Goal: Task Accomplishment & Management: Complete application form

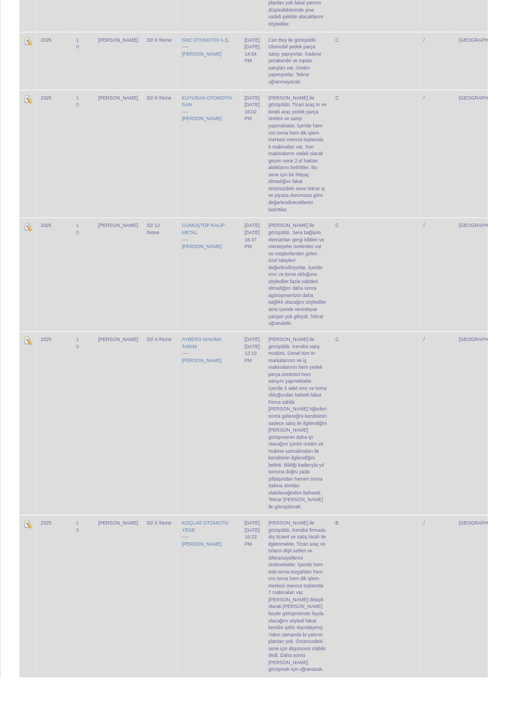
scroll to position [4135, 0]
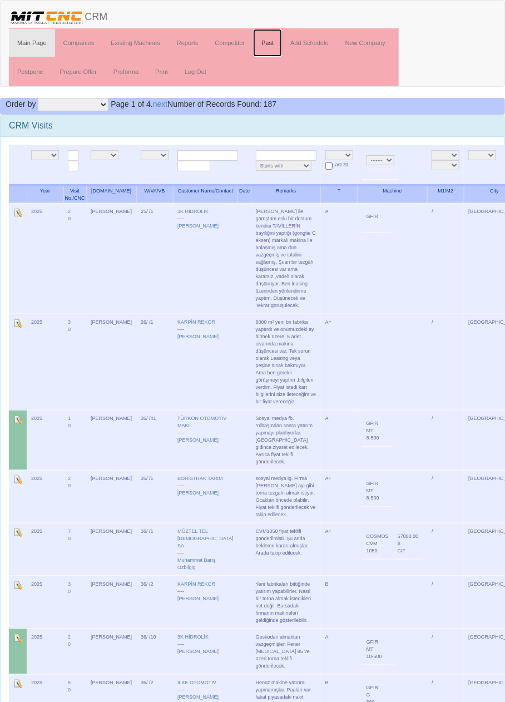
click at [269, 41] on link "Past" at bounding box center [267, 43] width 29 height 28
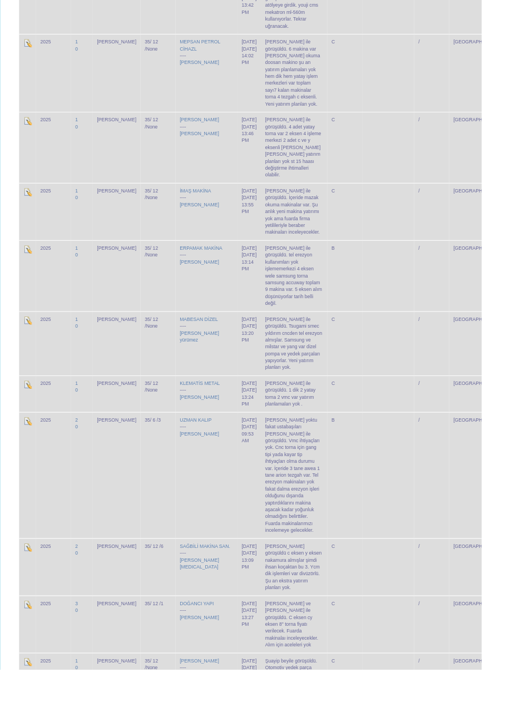
scroll to position [2936, 0]
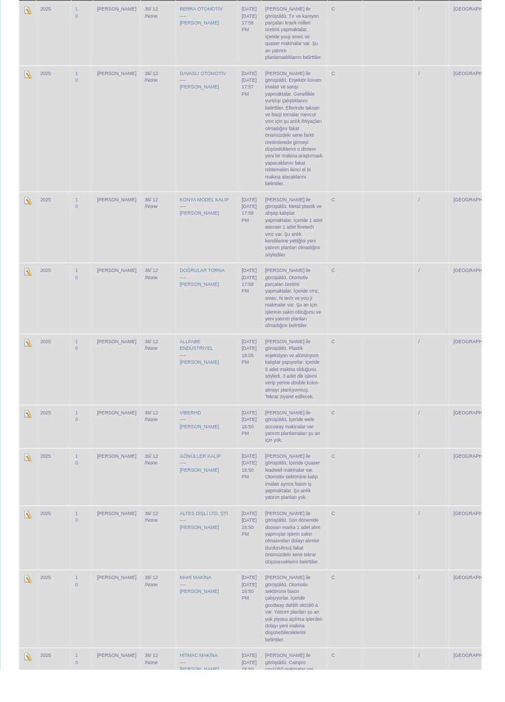
scroll to position [549, 0]
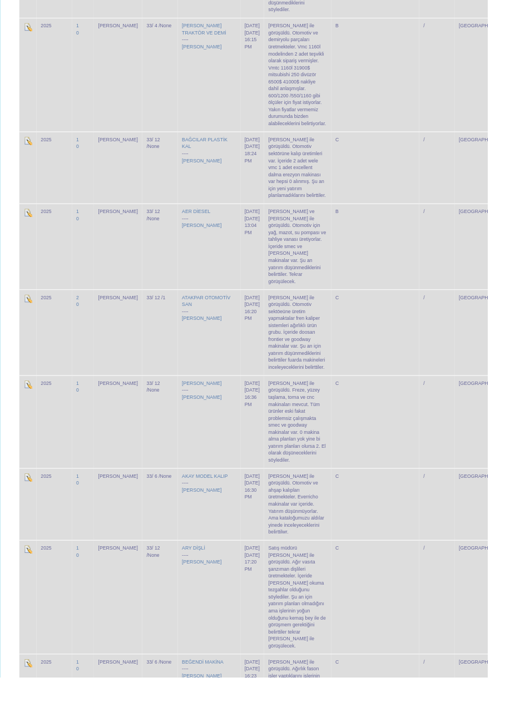
scroll to position [1673, 0]
click at [306, 389] on td "[PERSON_NAME] ile görüşüldü. Freze, yüzey taşlama, torna ve cnc makinaları mevc…" at bounding box center [308, 437] width 69 height 96
copy td "[PERSON_NAME] ile görüşüldü. Freze, yüzey taşlama, torna ve cnc makinaları mevc…"
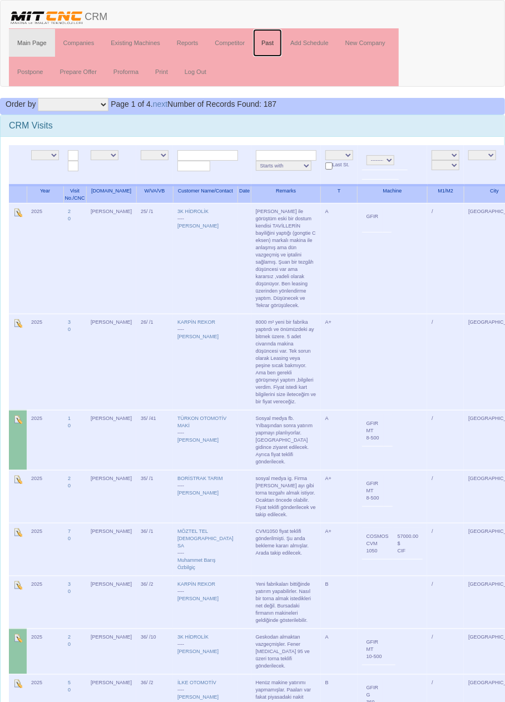
click at [275, 45] on link "Past" at bounding box center [267, 43] width 29 height 28
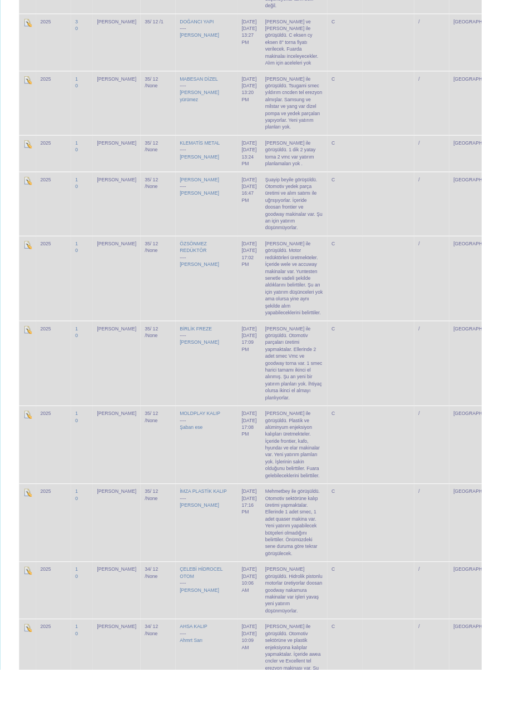
scroll to position [2936, 0]
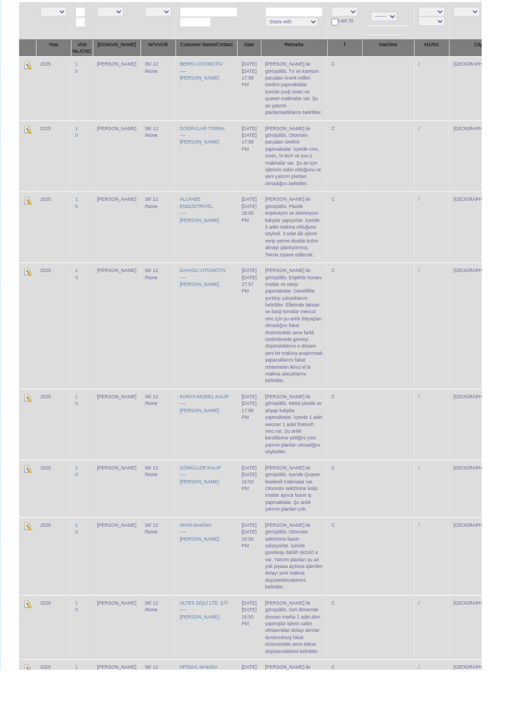
scroll to position [536, 0]
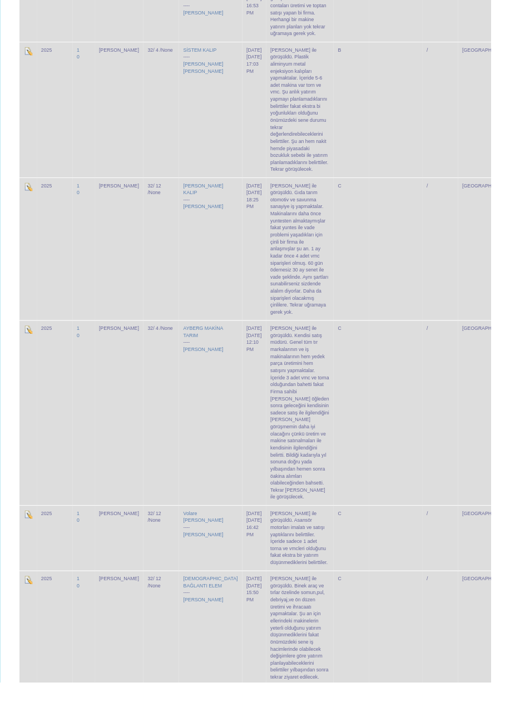
scroll to position [4417, 0]
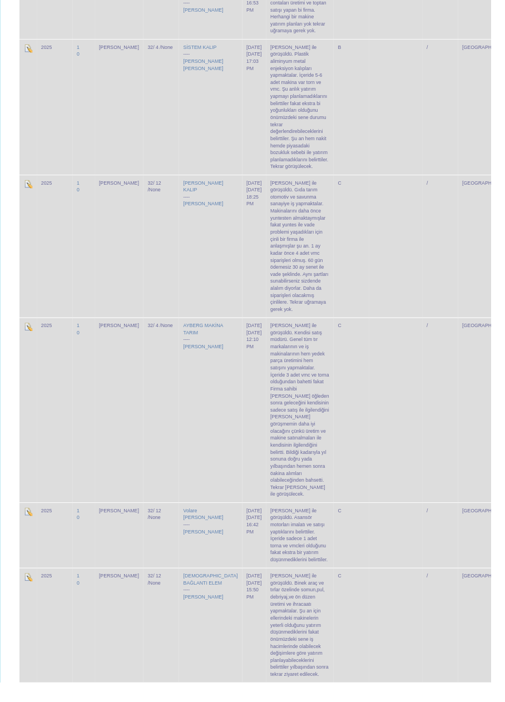
scroll to position [4417, 0]
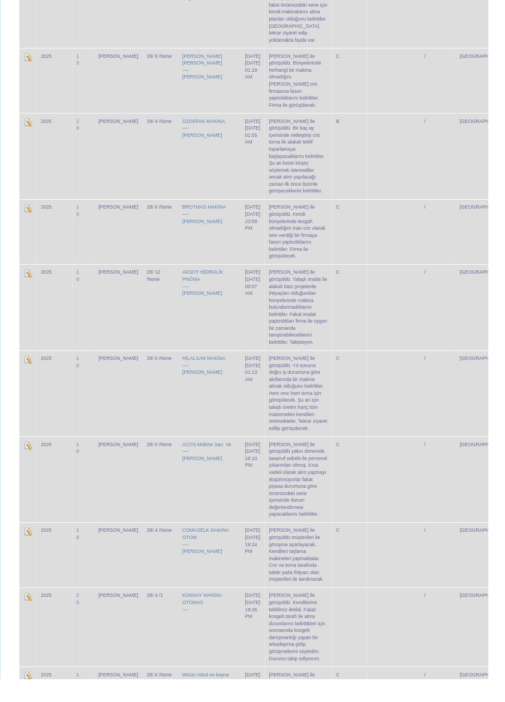
scroll to position [3416, 0]
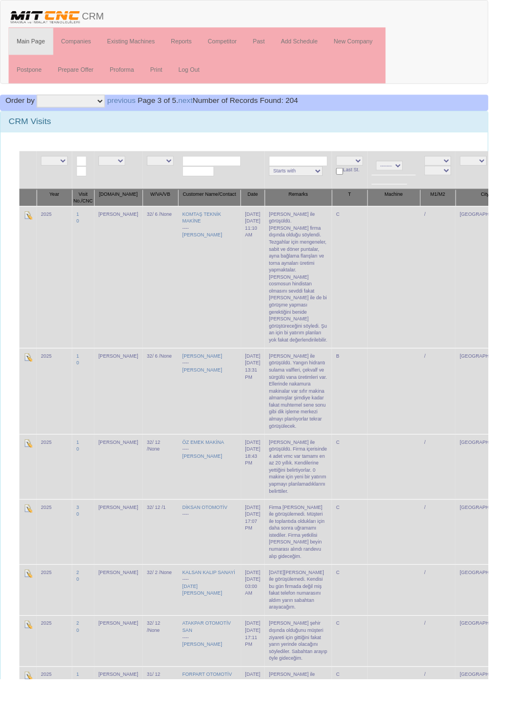
scroll to position [3416, 0]
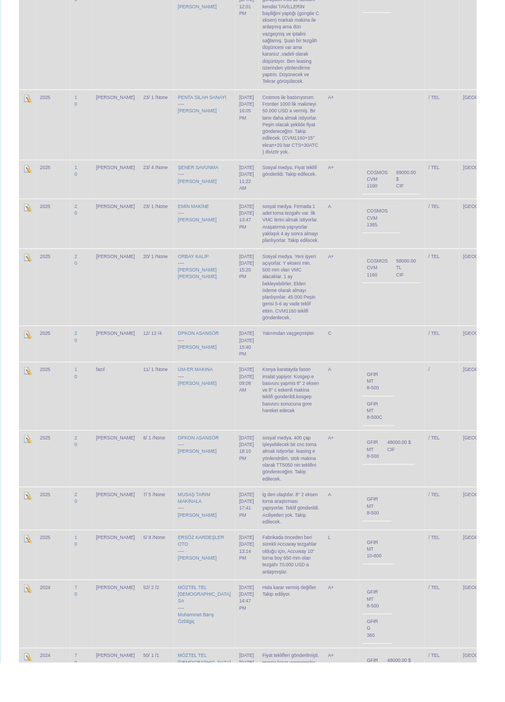
scroll to position [2852, 0]
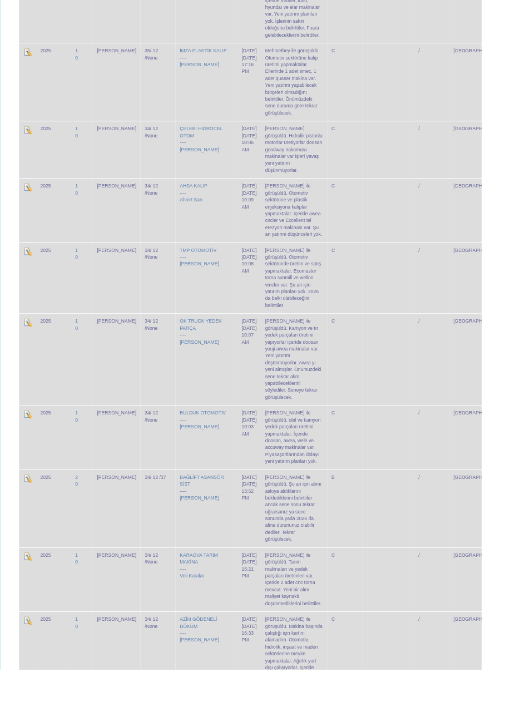
scroll to position [2852, 0]
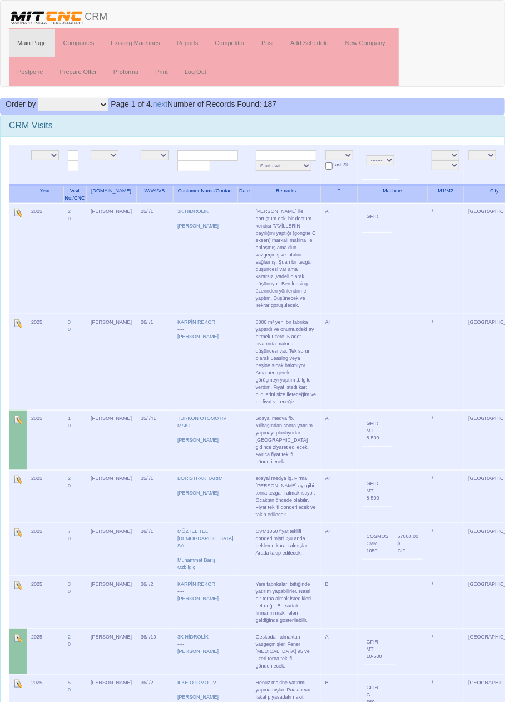
click at [197, 153] on input "text" at bounding box center [207, 155] width 61 height 11
click at [221, 167] on link "BUL DUK OTOMOTİV" at bounding box center [208, 170] width 88 height 12
type input "BULDUK OTOMOTİV"
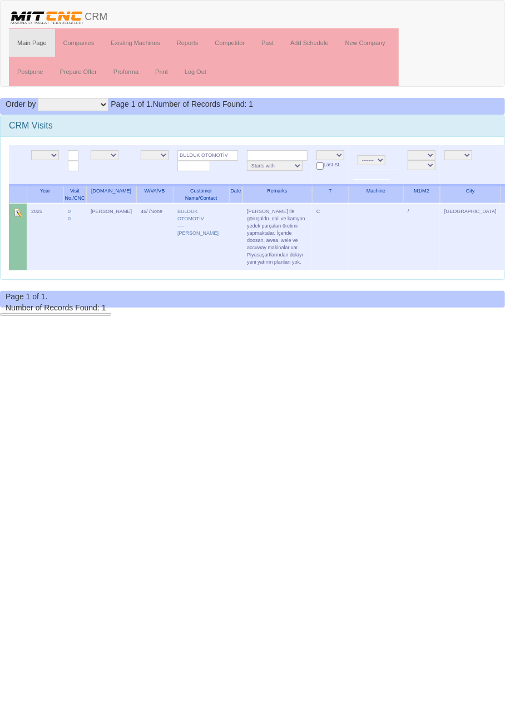
click at [215, 153] on input "BULDUK OTOMOTİV" at bounding box center [207, 155] width 61 height 11
type input "BULDU"
click at [221, 170] on link "DURS UNOĞLU MAKİNA" at bounding box center [209, 170] width 91 height 12
type input "[PERSON_NAME]"
click at [504, 152] on input "Filter" at bounding box center [513, 156] width 16 height 12
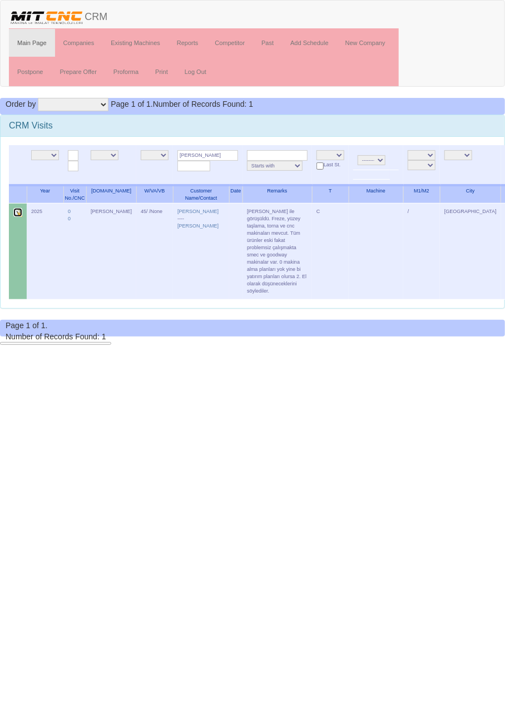
click at [18, 212] on img at bounding box center [17, 212] width 9 height 9
click at [215, 153] on input "[PERSON_NAME]" at bounding box center [207, 155] width 61 height 11
type input "DURSUNOĞL"
click at [220, 167] on link "ALTES DİŞLİ LTD. ŞTİ" at bounding box center [208, 170] width 88 height 12
type input "ALTES DİŞLİ LTD. ŞTİ"
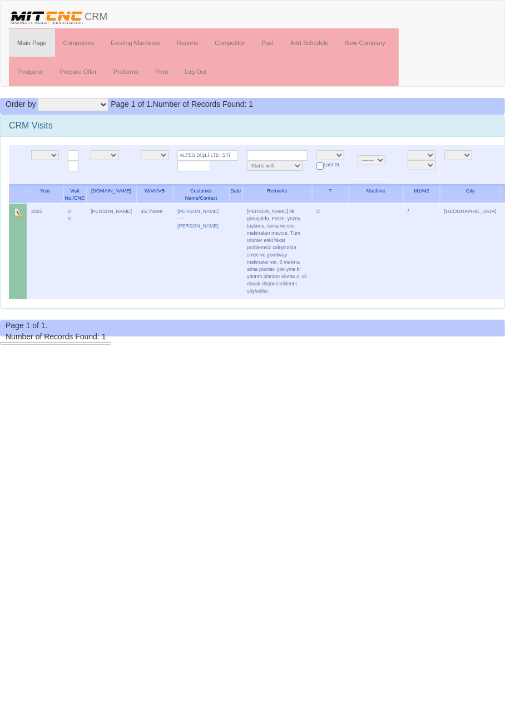
click at [504, 156] on input "Filter" at bounding box center [513, 156] width 16 height 12
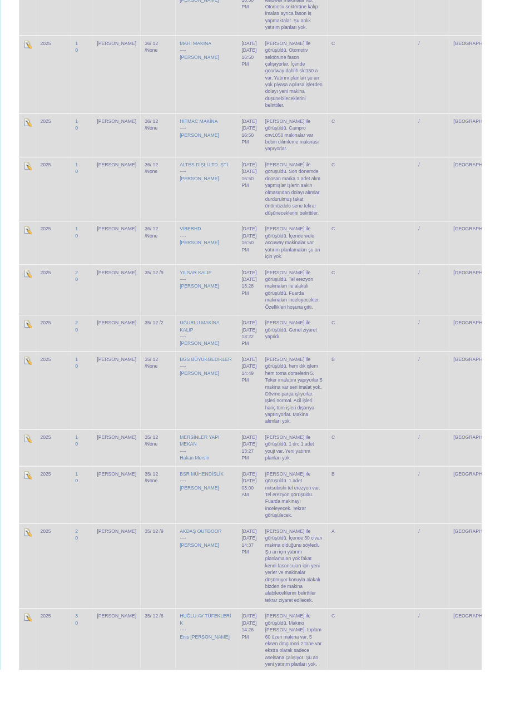
scroll to position [659, 0]
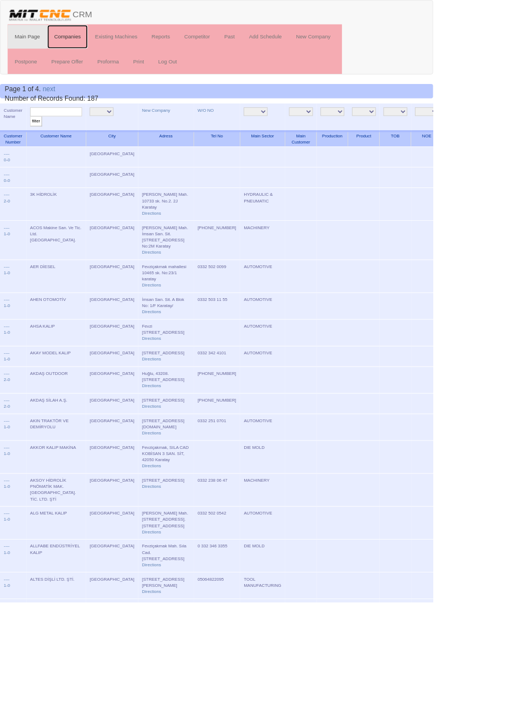
click at [83, 42] on link "Companies" at bounding box center [79, 43] width 48 height 28
click at [88, 127] on input "text" at bounding box center [65, 130] width 61 height 11
type input "Vebisa"
click at [35, 136] on input "filter" at bounding box center [42, 142] width 14 height 12
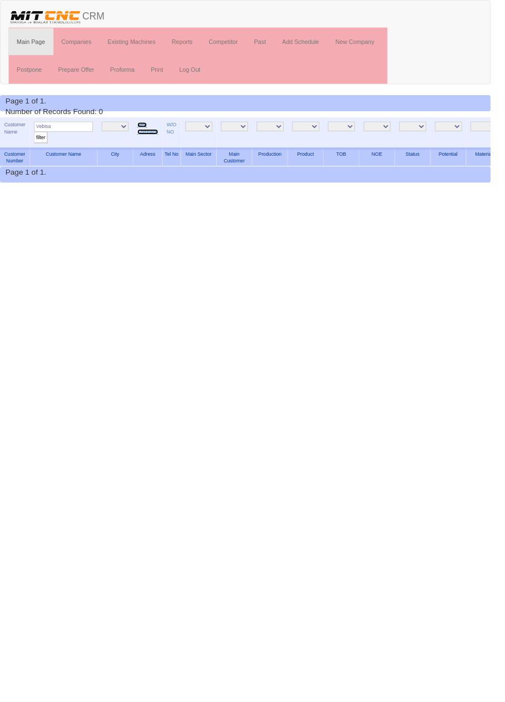
click at [152, 132] on link "New Company" at bounding box center [152, 132] width 22 height 13
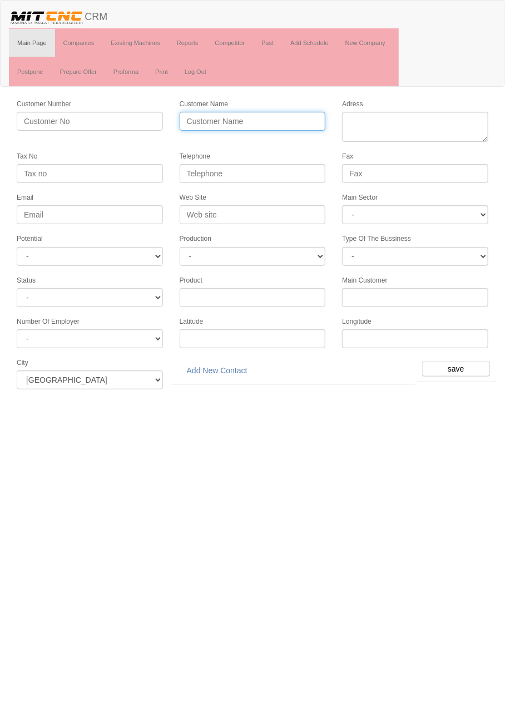
click at [249, 120] on input "Customer Name" at bounding box center [253, 121] width 146 height 19
type input "VEBİSA KALIP"
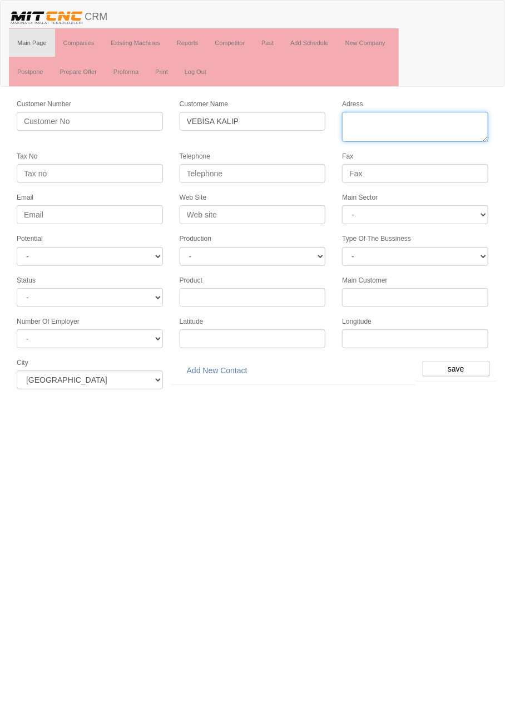
click at [411, 122] on textarea "Adress" at bounding box center [415, 127] width 146 height 30
type textarea "h"
type textarea "Fevzi çakmak mahallesi aslım caddesi atiker sanayi sitesi no40 karatay"
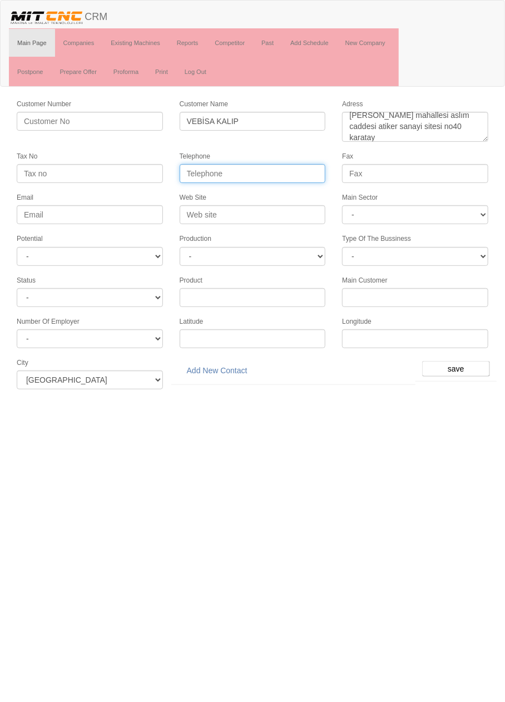
click at [270, 166] on input "Telephone" at bounding box center [253, 173] width 146 height 19
type input "0332 249 07 95"
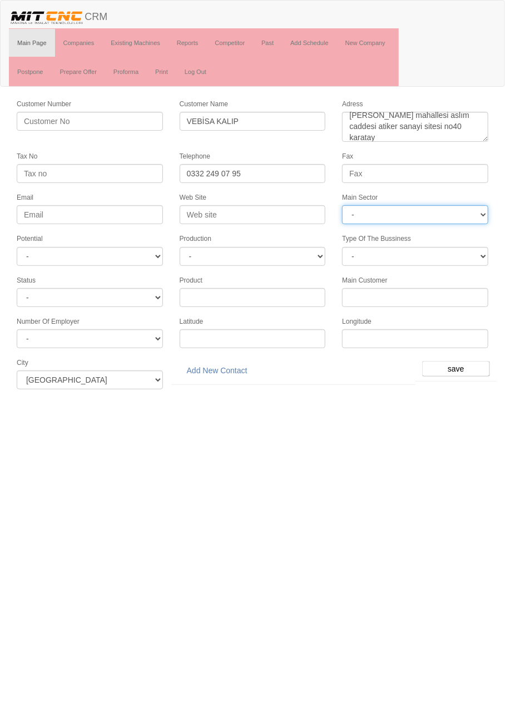
click at [394, 212] on select "- DIE MOLD MACHINERY DEFENCE ELECTRICAL COMPONENTS MEDICAL TOOL MANUFACTURING J…" at bounding box center [415, 214] width 146 height 19
select select "370"
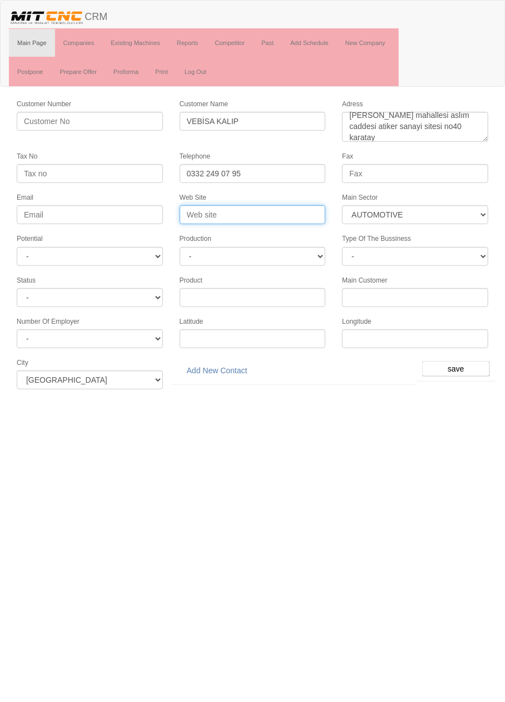
click at [264, 209] on input "Web Site" at bounding box center [253, 214] width 146 height 19
type input "www.vebisa.com.tr"
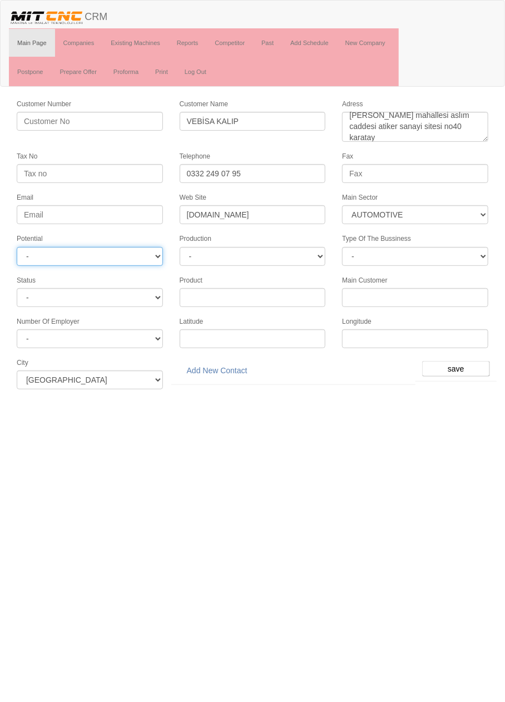
click at [143, 254] on select "- A1 A2 A3 B1 B2 B3 C1 C2 C3" at bounding box center [90, 256] width 146 height 19
select select "6"
click at [460, 365] on input "save" at bounding box center [456, 369] width 68 height 16
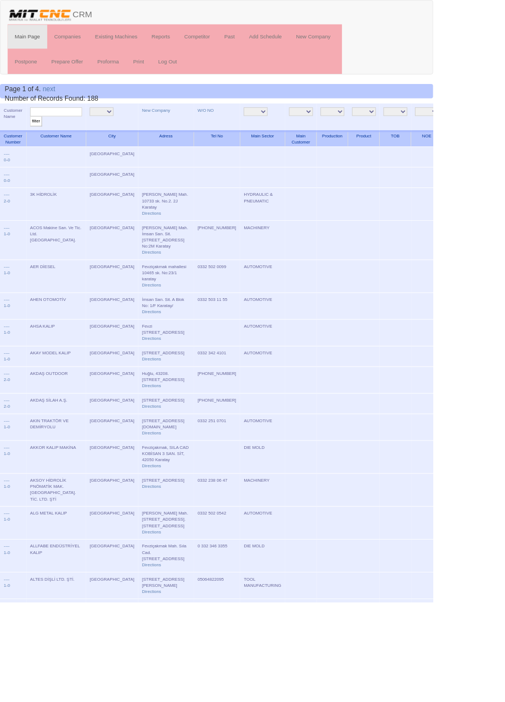
click at [78, 127] on input "text" at bounding box center [65, 130] width 61 height 11
type input "vebisa"
click at [35, 136] on input "filter" at bounding box center [42, 142] width 14 height 12
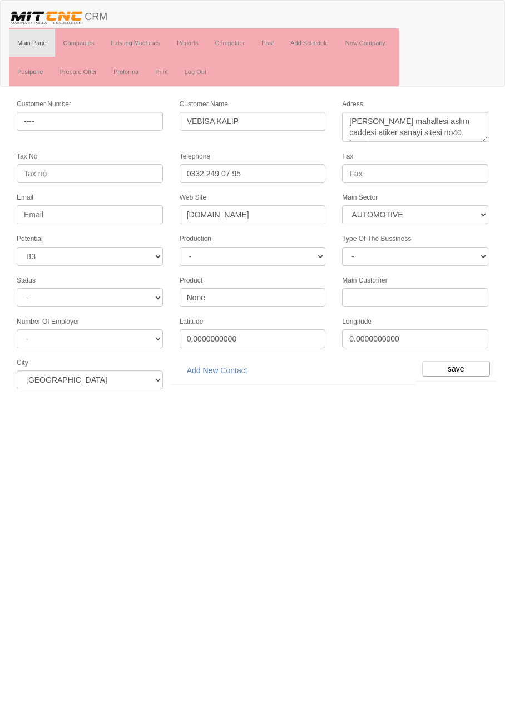
select select "370"
select select "6"
click at [227, 365] on link "Add New Contact" at bounding box center [217, 370] width 75 height 19
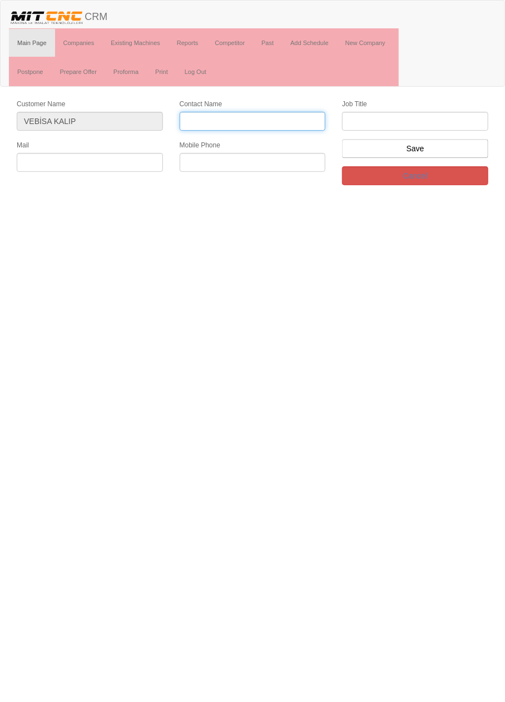
click at [271, 121] on input "Contact Name" at bounding box center [253, 121] width 146 height 19
type input "[PERSON_NAME]"
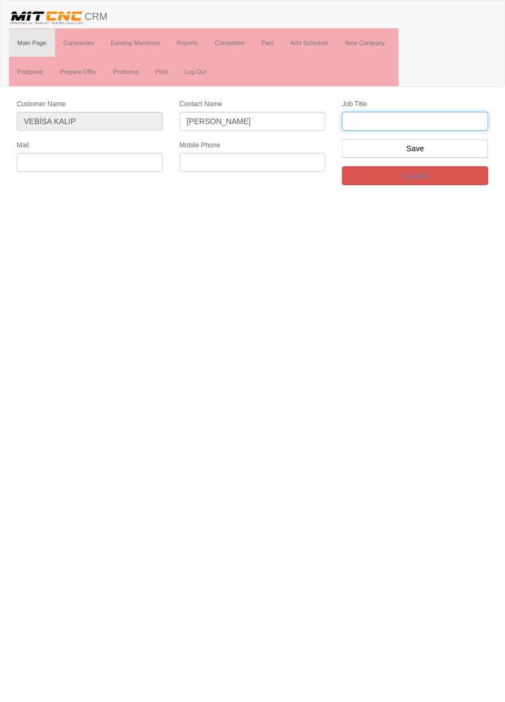
click at [418, 123] on input "text" at bounding box center [415, 121] width 146 height 19
type input "firma sahibi"
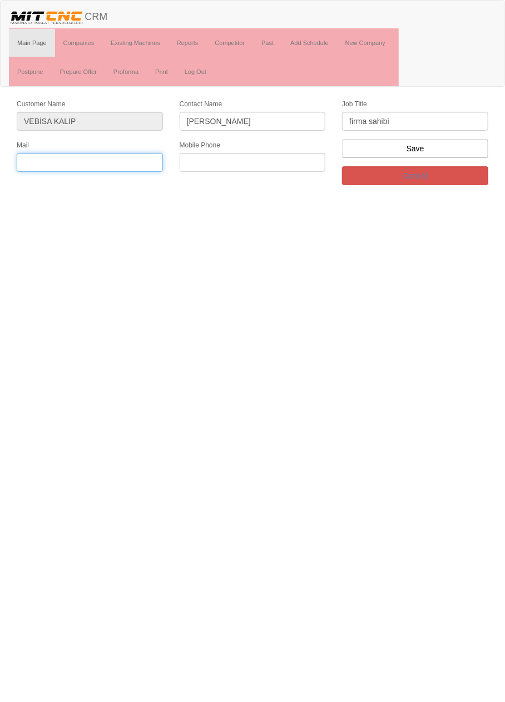
click at [122, 160] on input "text" at bounding box center [90, 162] width 146 height 19
type input "[EMAIL_ADDRESS][DOMAIN_NAME]"
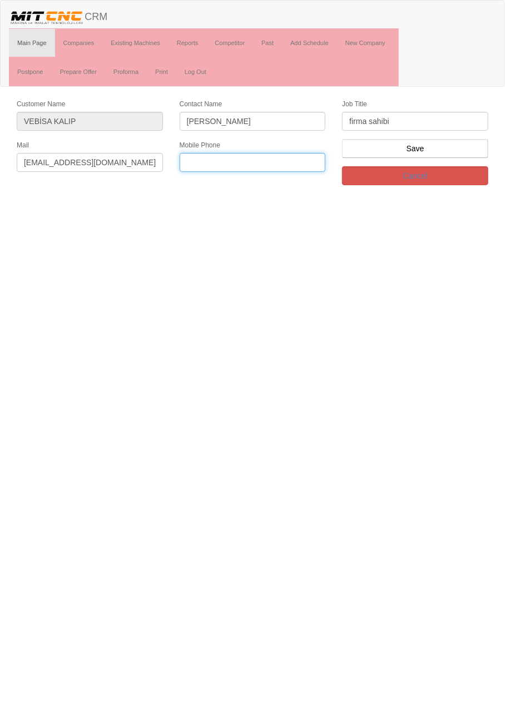
click at [290, 161] on input "text" at bounding box center [253, 162] width 146 height 19
type input "0533 923 0810"
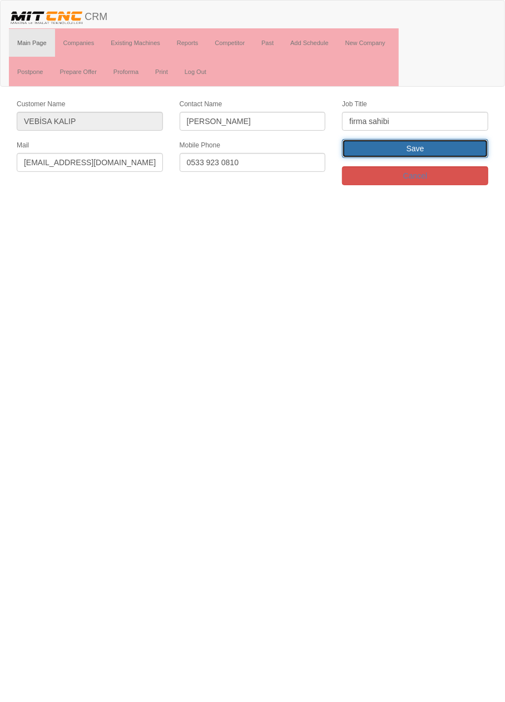
click at [441, 143] on input "Save" at bounding box center [415, 148] width 146 height 19
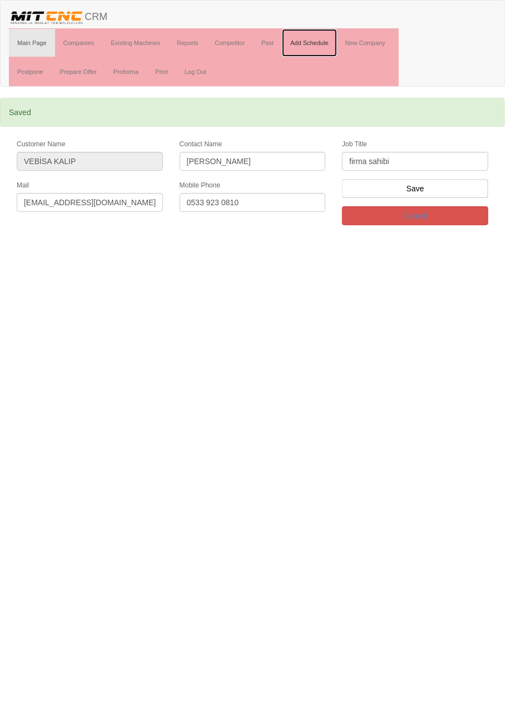
click at [316, 38] on link "Add Schedule" at bounding box center [309, 43] width 55 height 28
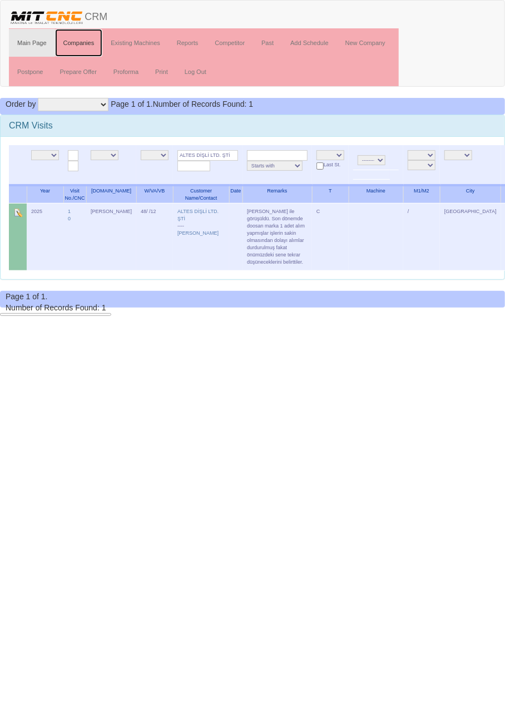
click at [84, 43] on link "Companies" at bounding box center [79, 43] width 48 height 28
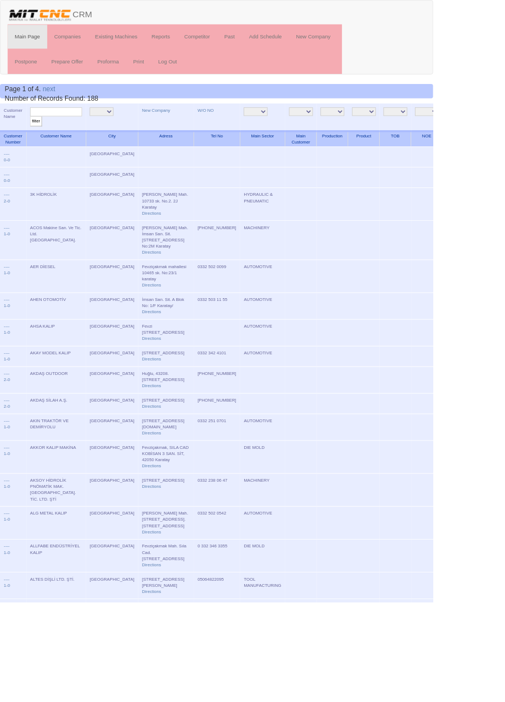
click at [83, 130] on input "text" at bounding box center [65, 130] width 61 height 11
click at [166, 127] on link "New Company" at bounding box center [182, 129] width 33 height 6
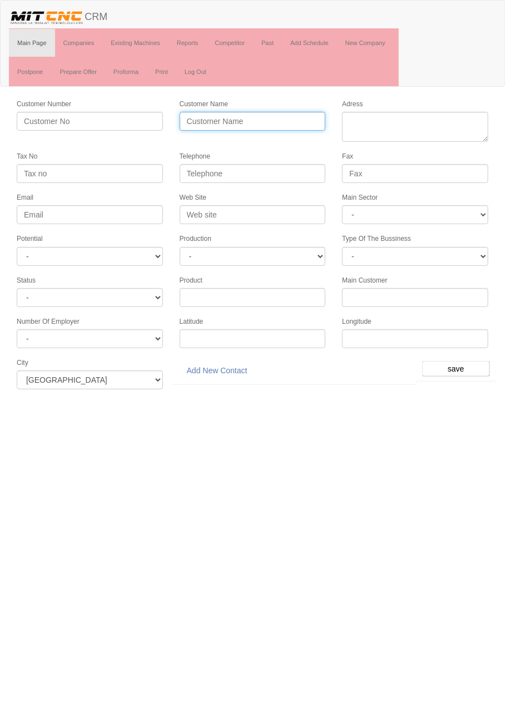
click at [262, 118] on input "Customer Name" at bounding box center [253, 121] width 146 height 19
type input "TORS OTOMOTİV"
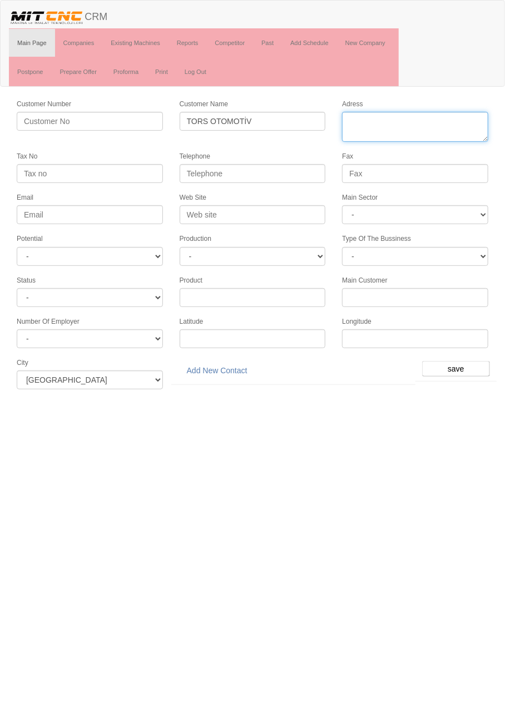
click at [406, 114] on textarea "Adress" at bounding box center [415, 127] width 146 height 30
paste textarea "Fevzi Çakmak Mah. Aslim Cad. No: 40 U/1 Kararay"
type textarea "Fevzi Çakmak Mah. Aslim Cad. No: 40 U/1 Kararay"
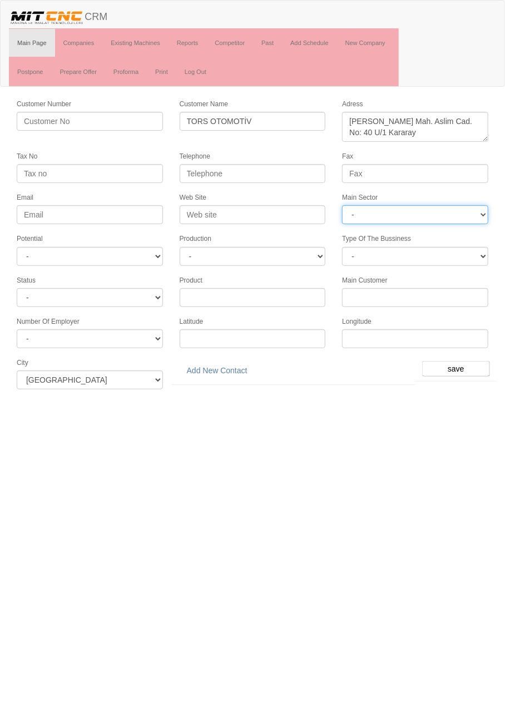
click at [416, 209] on select "- DIE MOLD MACHINERY DEFENCE ELECTRICAL COMPONENTS MEDICAL TOOL MANUFACTURING J…" at bounding box center [415, 214] width 146 height 19
click at [426, 212] on select "- DIE MOLD MACHINERY DEFENCE ELECTRICAL COMPONENTS MEDICAL TOOL MANUFACTURING J…" at bounding box center [415, 214] width 146 height 19
select select "370"
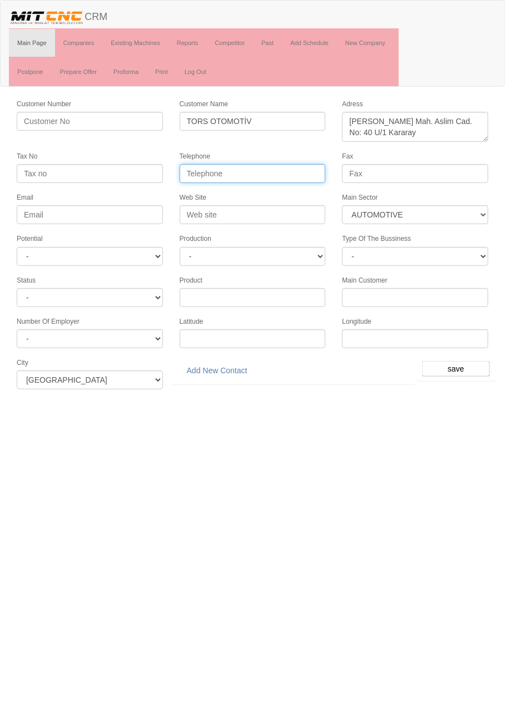
click at [291, 172] on input "Telephone" at bounding box center [253, 173] width 146 height 19
paste input "[PHONE_NUMBER]"
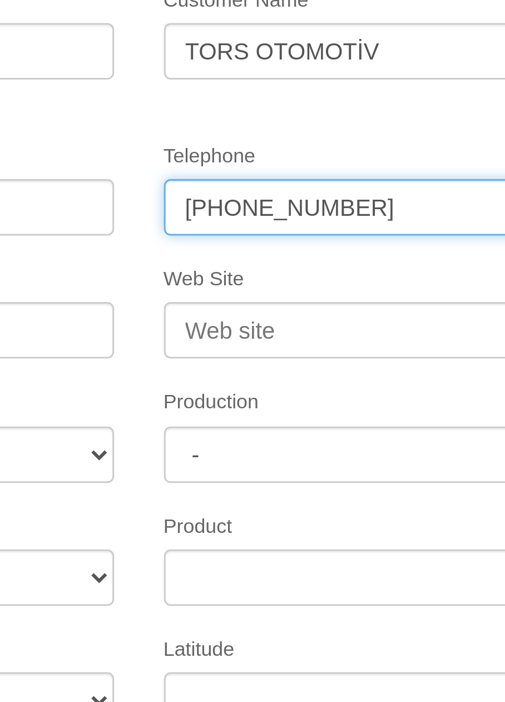
click at [195, 170] on input "[PHONE_NUMBER]" at bounding box center [253, 173] width 146 height 19
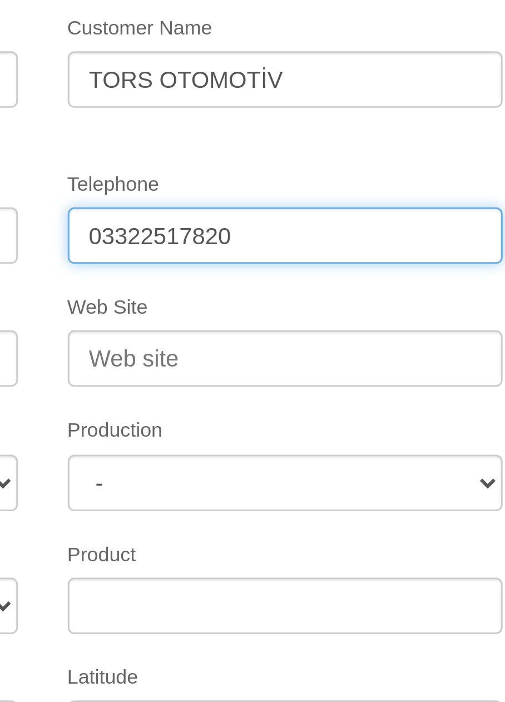
click at [203, 171] on input "03322517820" at bounding box center [253, 173] width 146 height 19
click at [220, 172] on input "0332 2517820" at bounding box center [253, 173] width 146 height 19
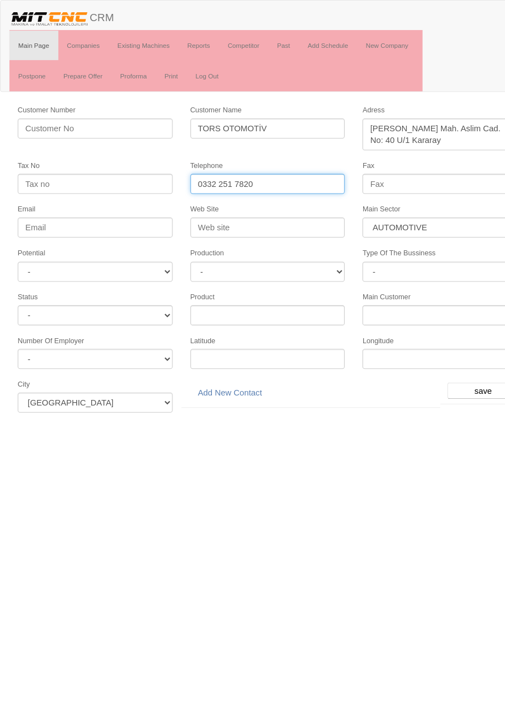
type input "0332 251 7820"
click at [143, 251] on select "- A1 A2 A3 B1 B2 B3 C1 C2 C3" at bounding box center [90, 256] width 146 height 19
select select "6"
click at [454, 363] on input "save" at bounding box center [456, 369] width 68 height 16
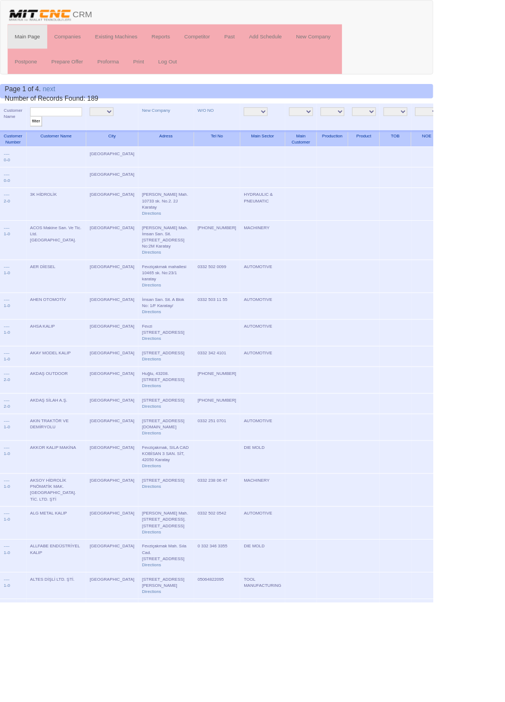
click at [78, 130] on input "text" at bounding box center [65, 130] width 61 height 11
type input "tors"
click at [35, 136] on input "filter" at bounding box center [42, 142] width 14 height 12
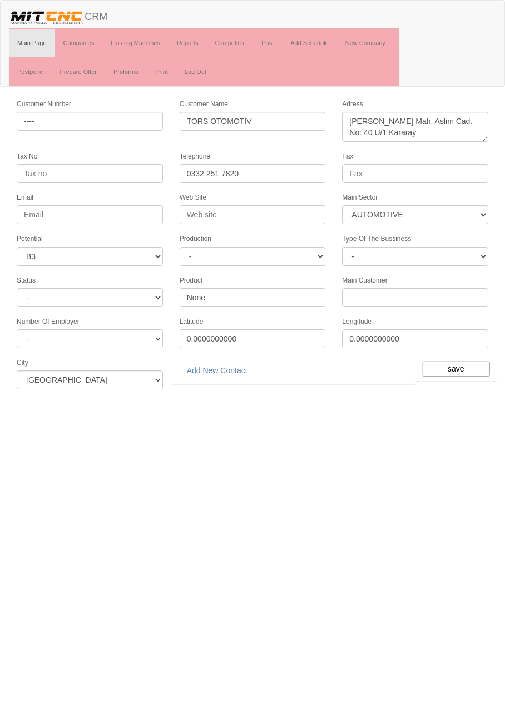
select select "370"
select select "6"
click at [229, 366] on link "Add New Contact" at bounding box center [217, 370] width 75 height 19
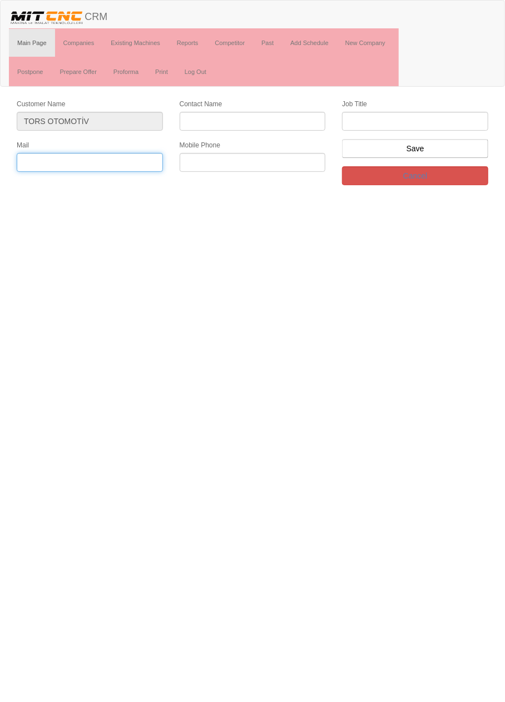
paste input "[PERSON_NAME]"
type input "[PERSON_NAME]"
click at [123, 161] on input "[PERSON_NAME]" at bounding box center [90, 162] width 146 height 19
click at [127, 163] on input "[PERSON_NAME]" at bounding box center [90, 162] width 146 height 19
click at [127, 162] on input "[PERSON_NAME]" at bounding box center [90, 162] width 146 height 19
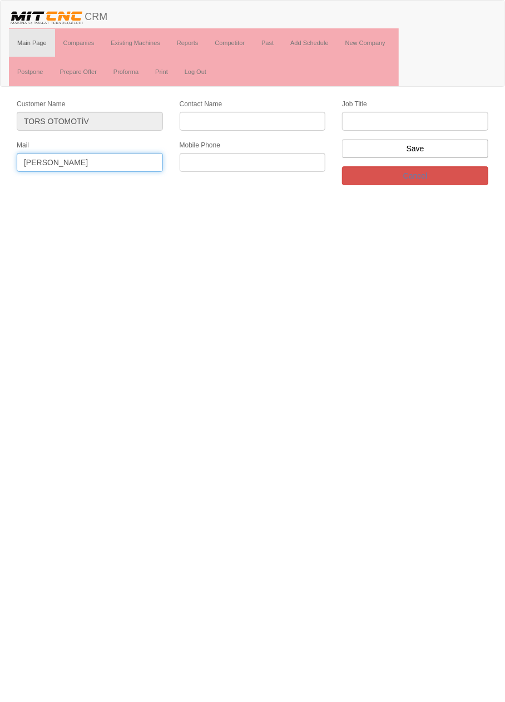
click at [124, 160] on input "[PERSON_NAME]" at bounding box center [90, 162] width 146 height 19
click at [125, 163] on input "[PERSON_NAME]" at bounding box center [90, 162] width 146 height 19
click at [126, 161] on input "[PERSON_NAME]" at bounding box center [90, 162] width 146 height 19
click at [124, 164] on input "[PERSON_NAME]" at bounding box center [90, 162] width 146 height 19
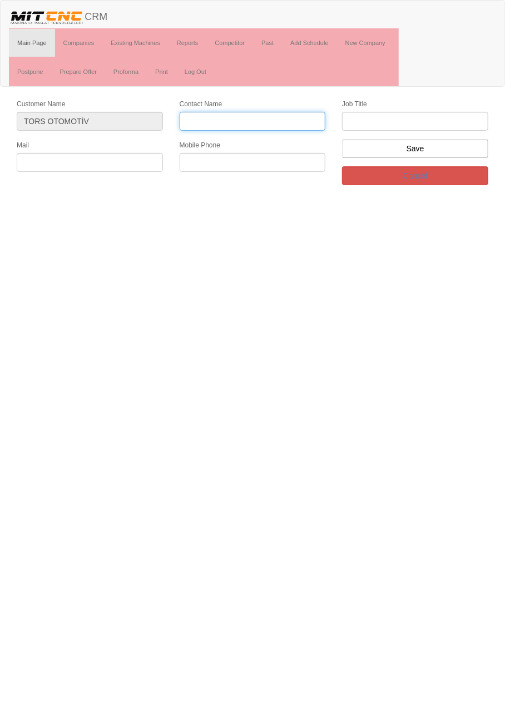
paste input "[PERSON_NAME]"
type input "[PERSON_NAME]"
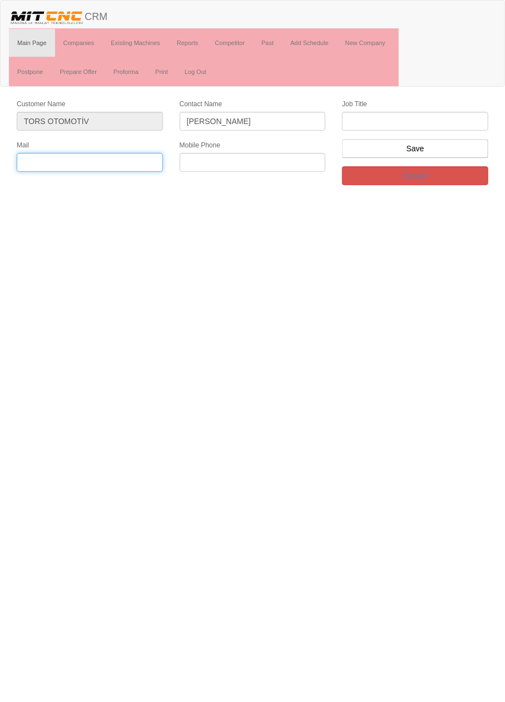
paste input "info@torsotomotiv.com"
type input "info@torsotomotiv.com"
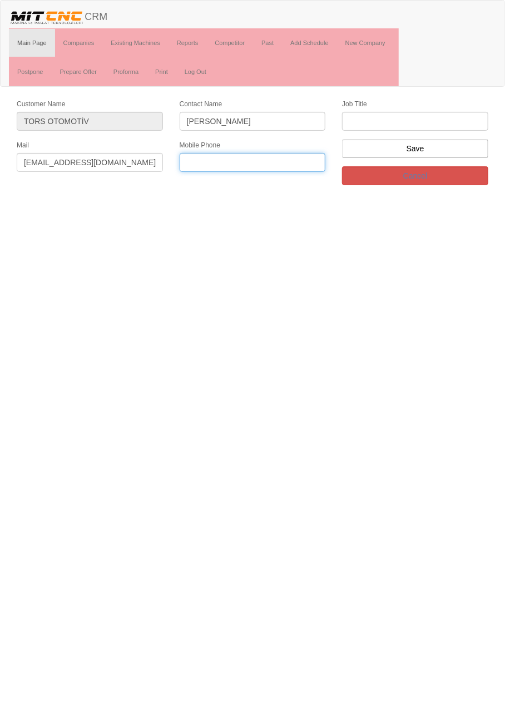
paste input "+903322517820"
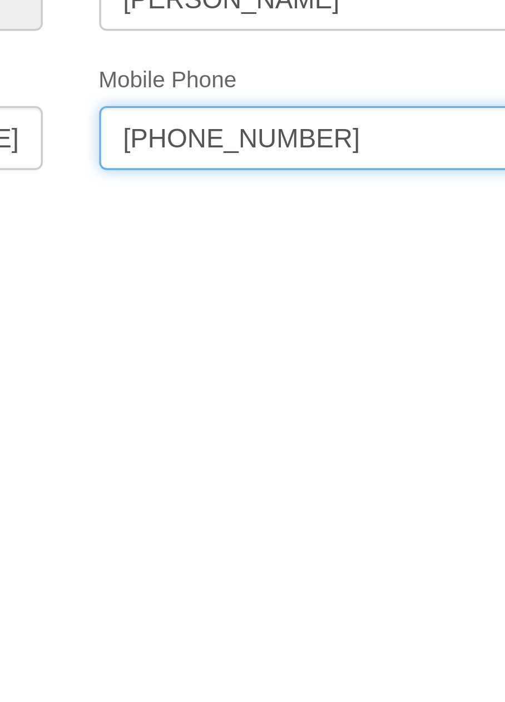
click at [226, 160] on input "+903322517820" at bounding box center [253, 162] width 146 height 19
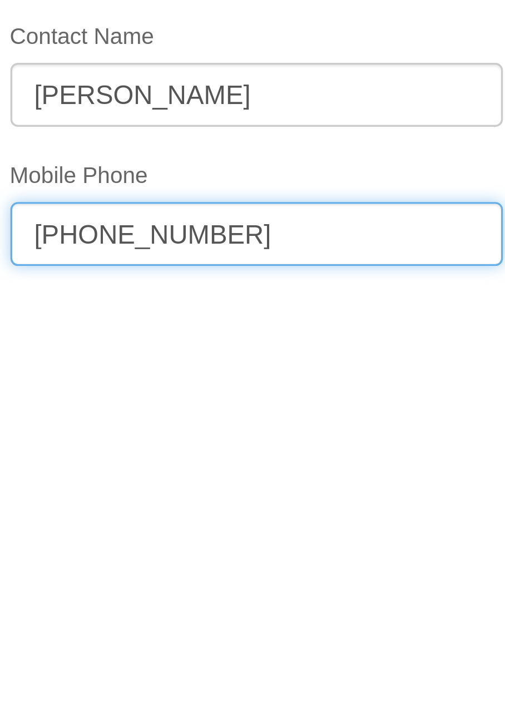
click at [214, 161] on input "+90332251 7820" at bounding box center [253, 162] width 146 height 19
click at [195, 161] on input "+90332 251 7820" at bounding box center [253, 162] width 146 height 19
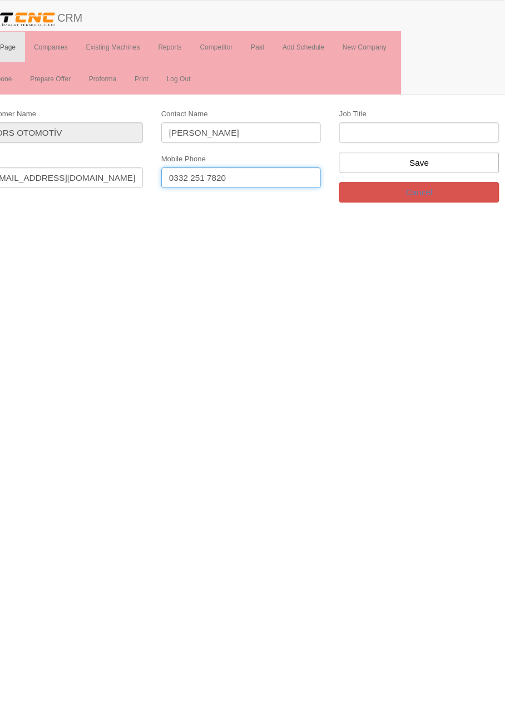
type input "0332 251 7820"
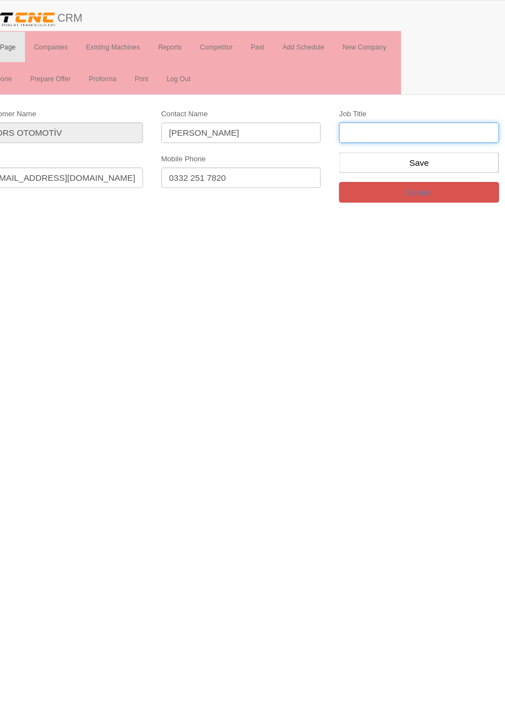
click at [407, 118] on input "text" at bounding box center [415, 121] width 146 height 19
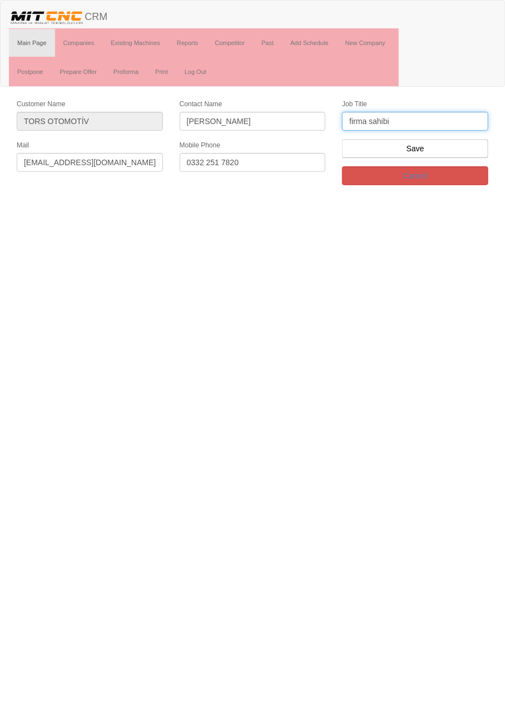
type input "firma sahibi"
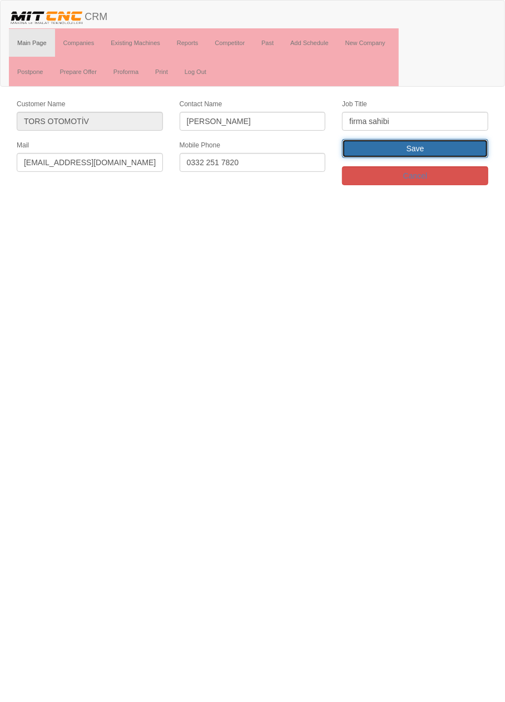
click at [452, 148] on input "Save" at bounding box center [415, 148] width 146 height 19
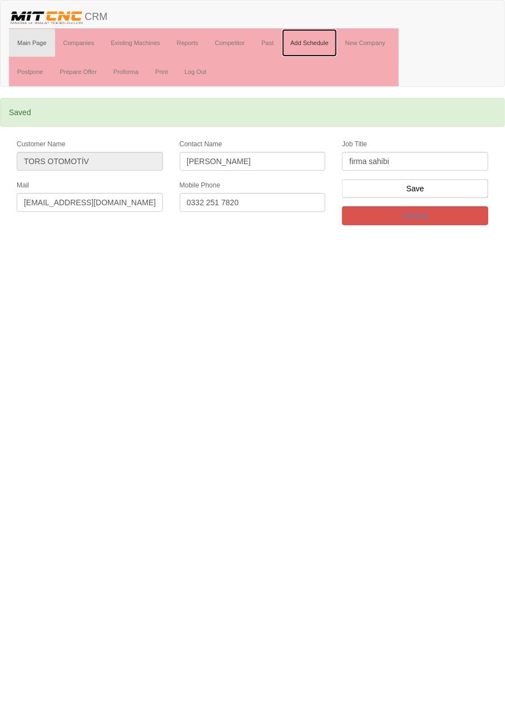
click at [320, 42] on link "Add Schedule" at bounding box center [309, 43] width 55 height 28
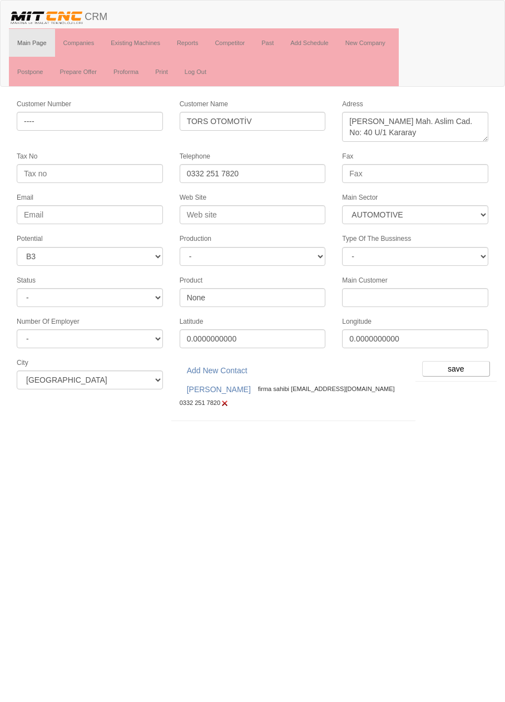
select select "370"
select select "6"
click at [476, 369] on input "save" at bounding box center [456, 369] width 68 height 16
select select "370"
select select "6"
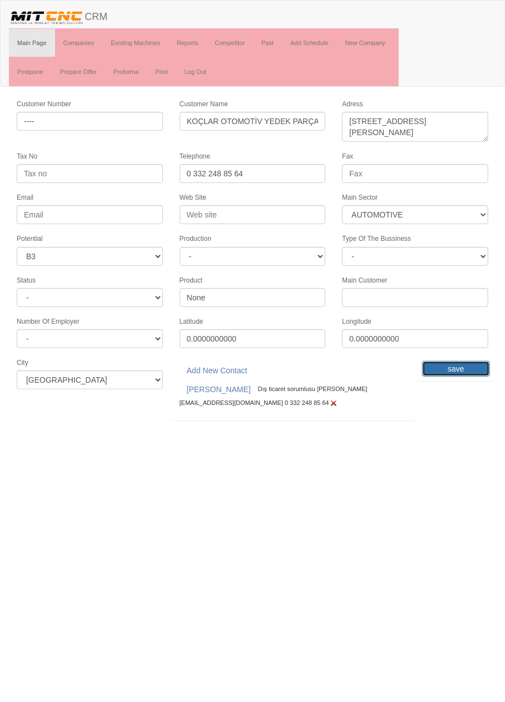
click at [459, 363] on input "save" at bounding box center [456, 369] width 68 height 16
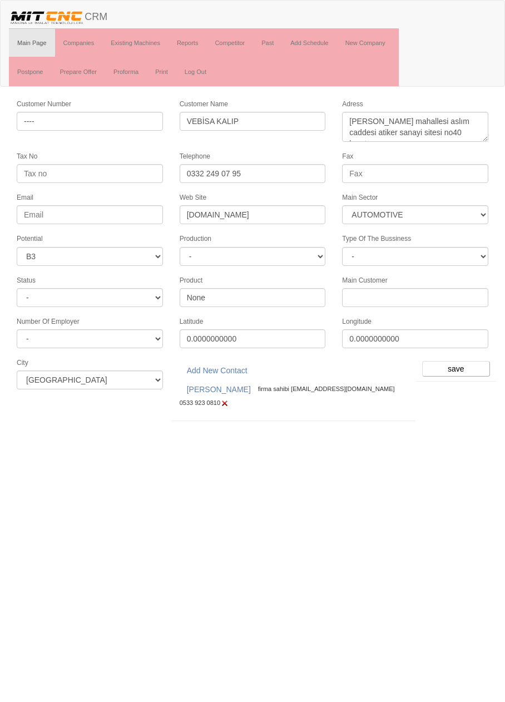
select select "370"
select select "6"
click at [451, 364] on input "save" at bounding box center [456, 369] width 68 height 16
select select "367"
select select "6"
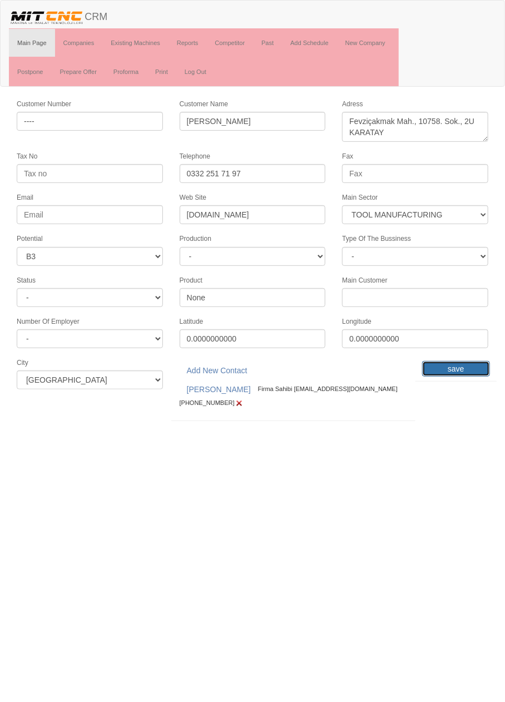
click at [456, 362] on input "save" at bounding box center [456, 369] width 68 height 16
select select "370"
select select "6"
click at [449, 363] on input "save" at bounding box center [456, 369] width 68 height 16
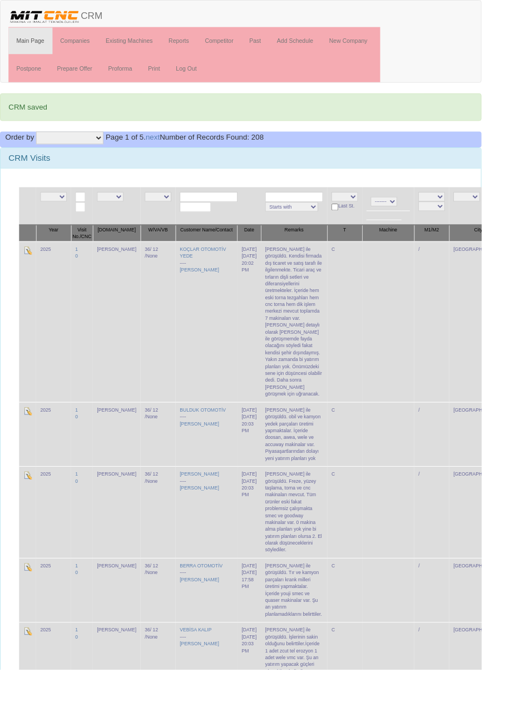
click at [206, 204] on input "text" at bounding box center [218, 206] width 61 height 11
type input "Bulduk"
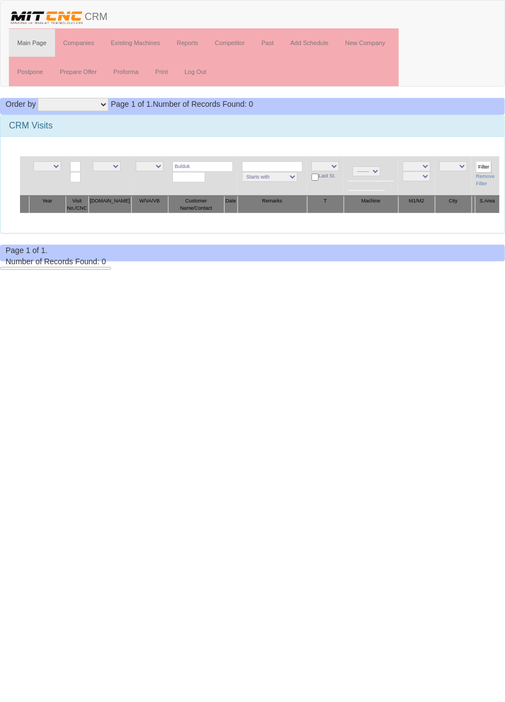
click at [212, 165] on input "Bulduk" at bounding box center [202, 166] width 61 height 11
click at [224, 180] on link "BULDUK OTOMOTİV" at bounding box center [210, 181] width 88 height 12
type input "BULDUK OTOMOTİV"
click at [480, 165] on input "Filter" at bounding box center [484, 167] width 16 height 12
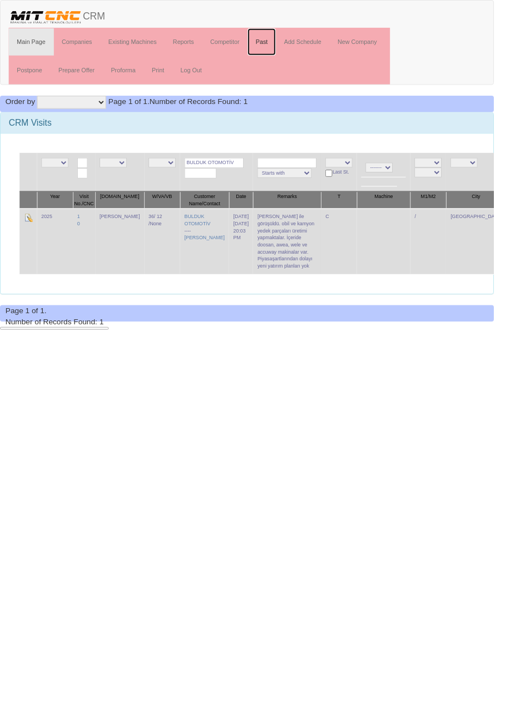
click at [272, 41] on link "Past" at bounding box center [267, 43] width 29 height 28
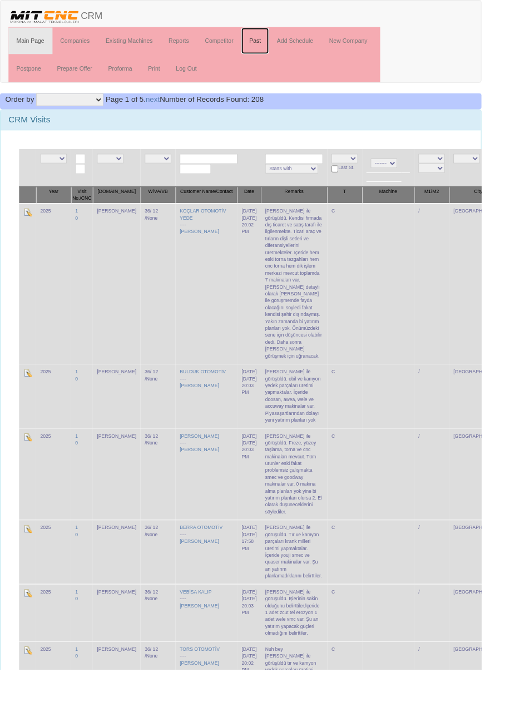
click at [265, 38] on link "Past" at bounding box center [267, 43] width 29 height 28
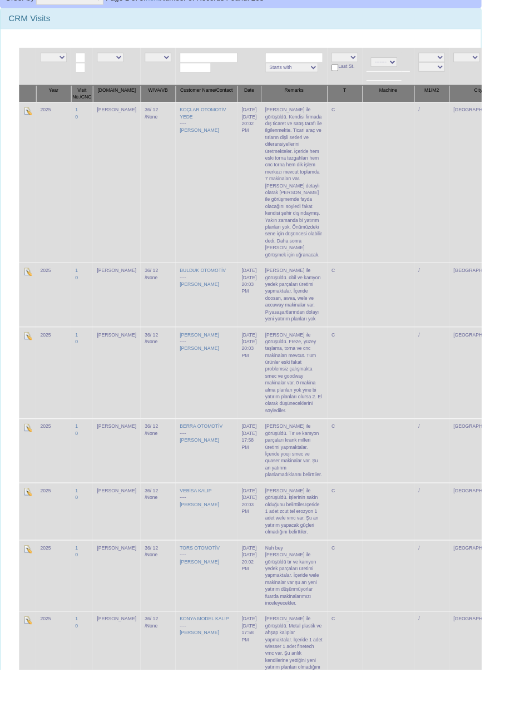
scroll to position [105, 0]
click at [48, 440] on td "2025" at bounding box center [56, 473] width 37 height 67
click at [29, 445] on img at bounding box center [28, 449] width 9 height 9
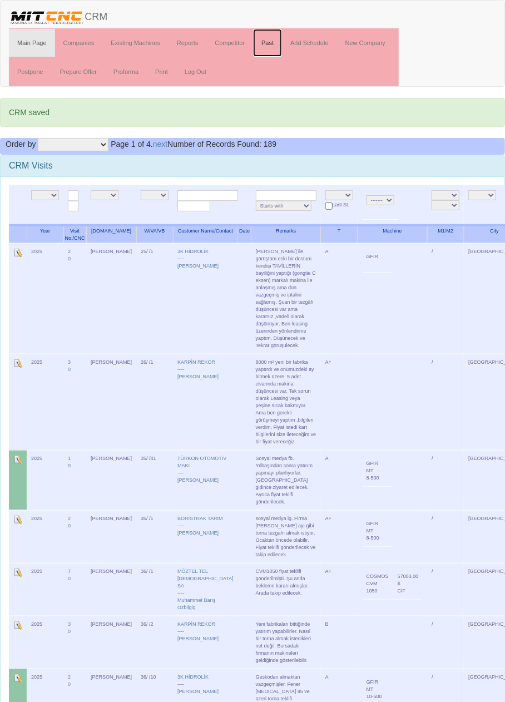
click at [271, 39] on link "Past" at bounding box center [267, 43] width 29 height 28
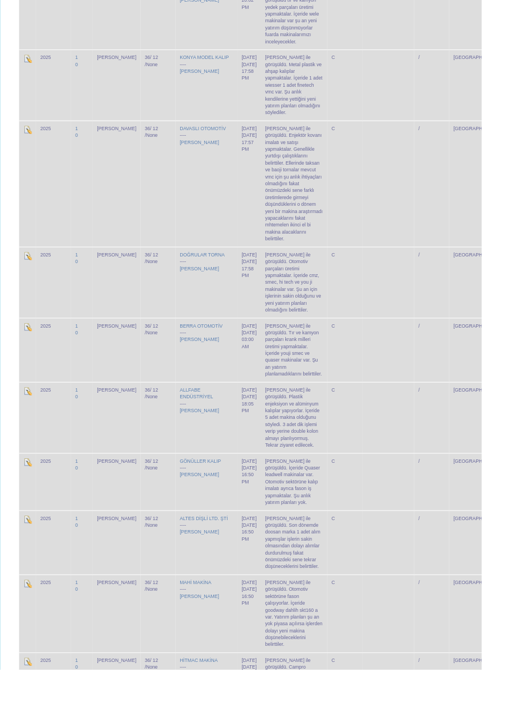
scroll to position [628, 0]
